Goal: Navigation & Orientation: Find specific page/section

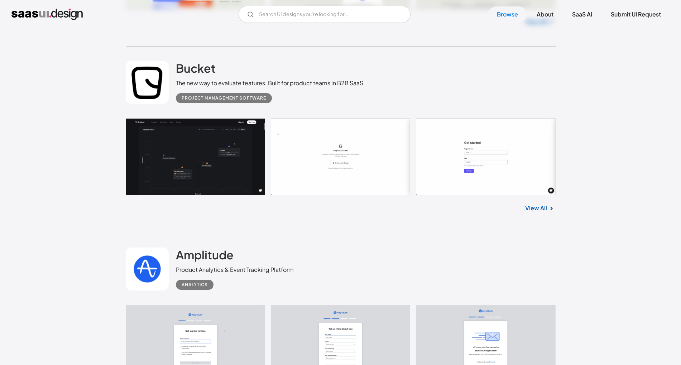
scroll to position [2950, 0]
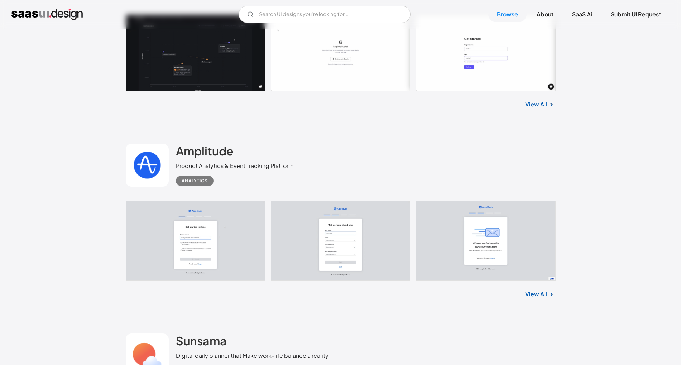
drag, startPoint x: 357, startPoint y: 73, endPoint x: 235, endPoint y: 72, distance: 121.5
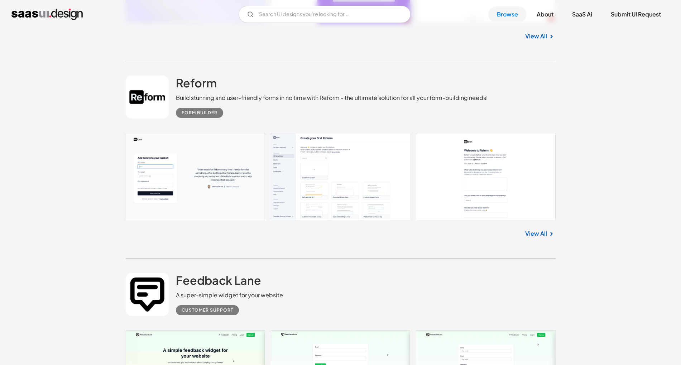
scroll to position [3371, 0]
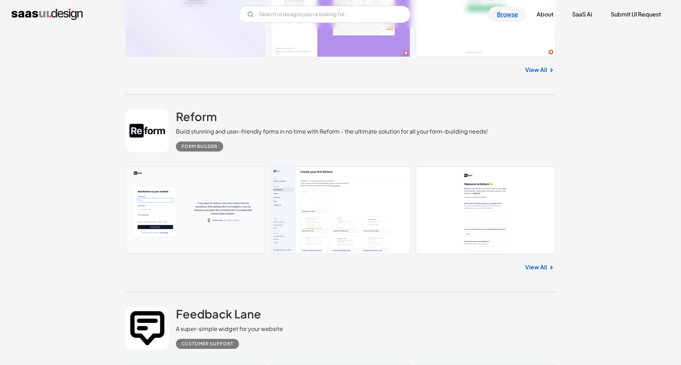
click at [488, 14] on link "Browse" at bounding box center [507, 14] width 38 height 16
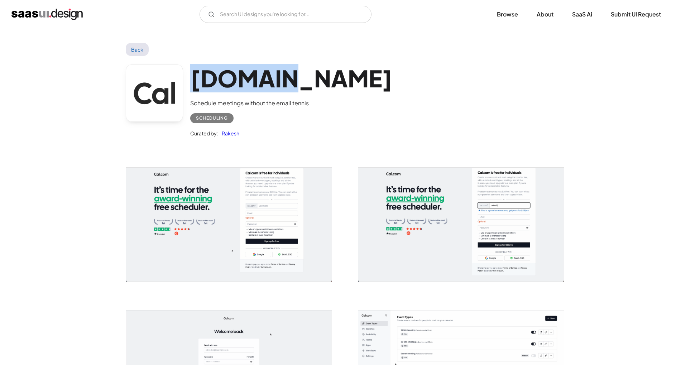
drag, startPoint x: 135, startPoint y: 82, endPoint x: 276, endPoint y: 86, distance: 141.6
click at [328, 86] on div "Cal.com Schedule meetings without the email tennis Scheduling Curated by: Rakesh" at bounding box center [341, 103] width 430 height 94
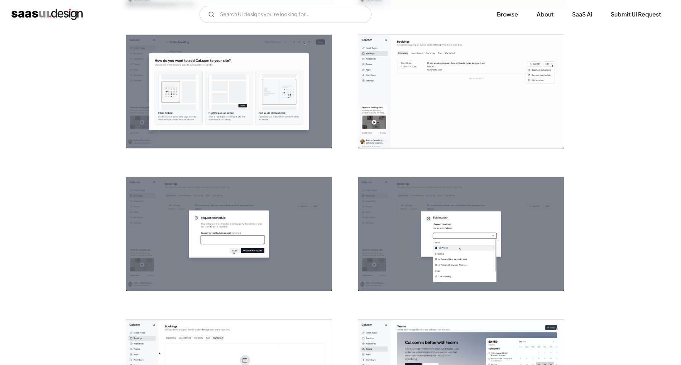
scroll to position [843, 0]
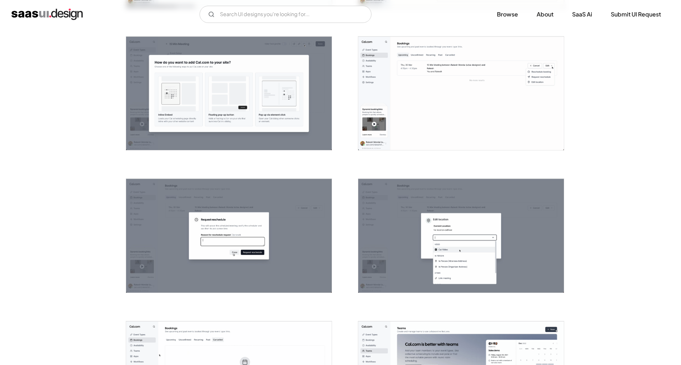
click at [66, 16] on img "home" at bounding box center [46, 14] width 71 height 11
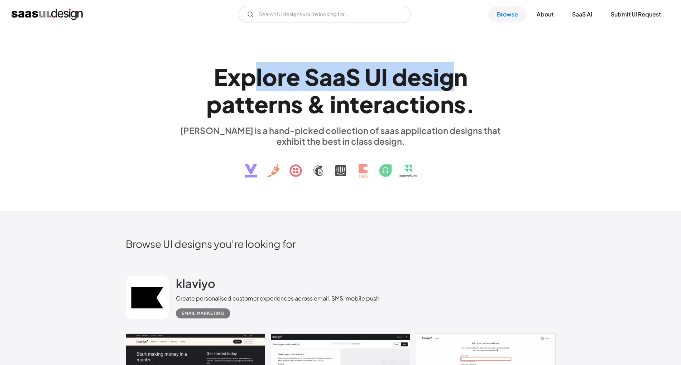
drag, startPoint x: 248, startPoint y: 78, endPoint x: 474, endPoint y: 83, distance: 226.5
click at [474, 83] on h1 "E x p l o r e S a a S U I d e s i g n p a t t e r n s & i n t e r a c t i o n s…" at bounding box center [341, 90] width 330 height 55
click at [571, 19] on link "SaaS Ai" at bounding box center [582, 14] width 37 height 16
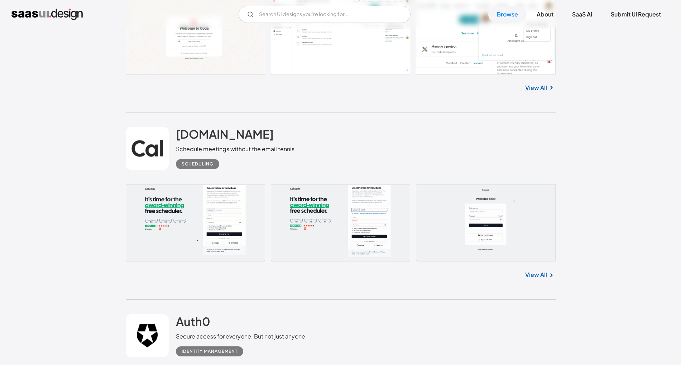
scroll to position [2047, 0]
